Goal: Transaction & Acquisition: Purchase product/service

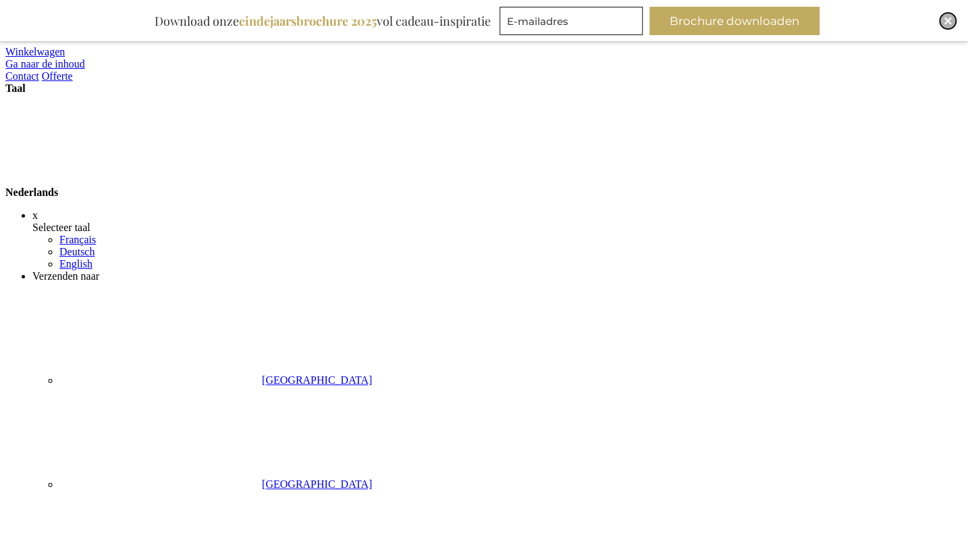
click at [948, 18] on img "Close" at bounding box center [948, 21] width 8 height 8
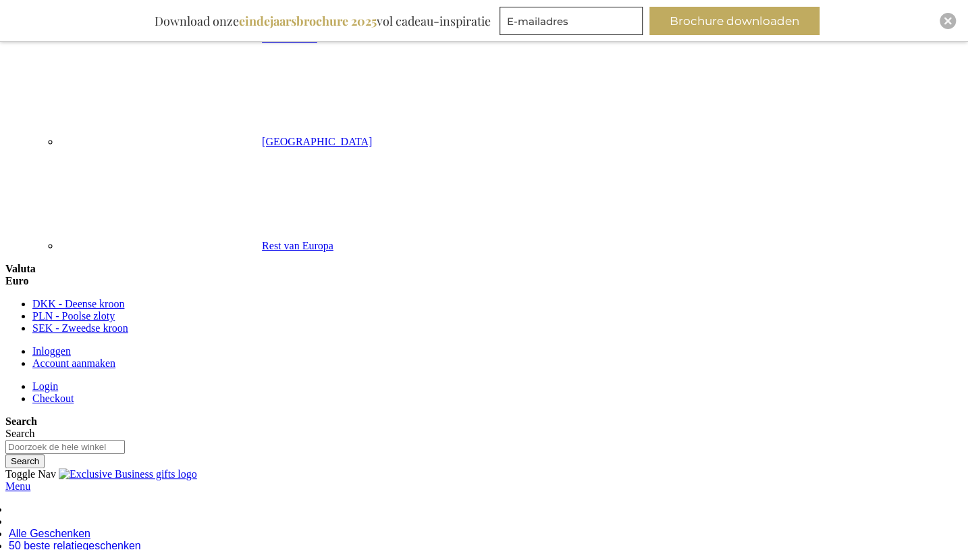
scroll to position [1203, 0]
